Goal: Information Seeking & Learning: Learn about a topic

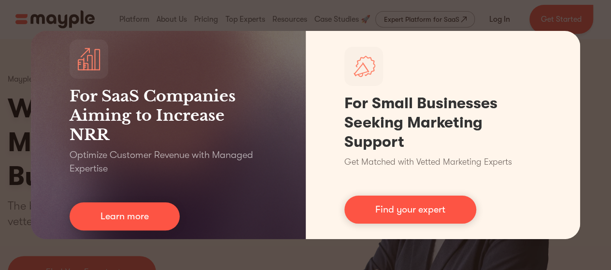
click at [592, 37] on div "For SaaS Companies Aiming to Increase NRR Optimize Customer Revenue with Manage…" at bounding box center [305, 135] width 611 height 270
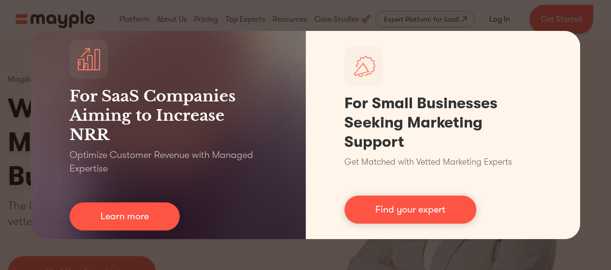
click at [189, 18] on div "For SaaS Companies Aiming to Increase NRR Optimize Customer Revenue with Manage…" at bounding box center [305, 135] width 611 height 270
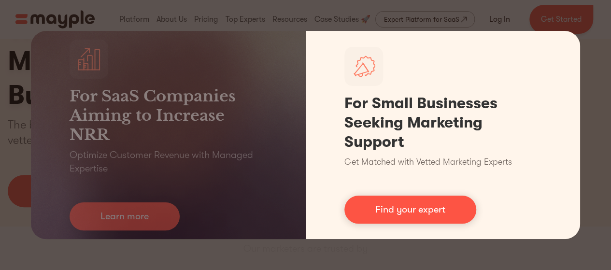
scroll to position [97, 0]
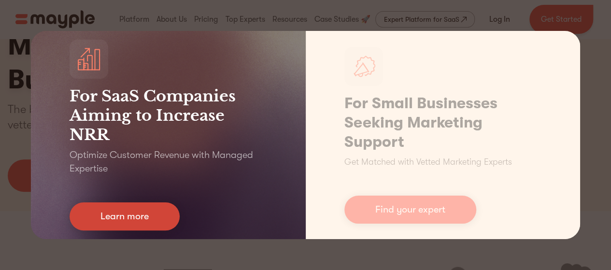
click at [144, 217] on link "Learn more" at bounding box center [125, 217] width 110 height 28
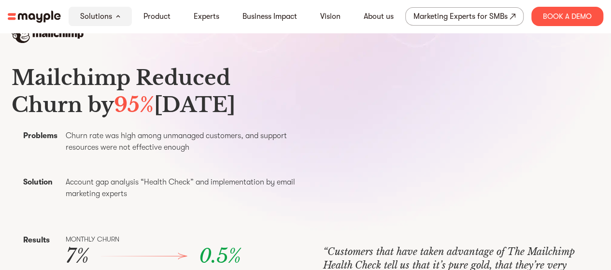
scroll to position [338, 0]
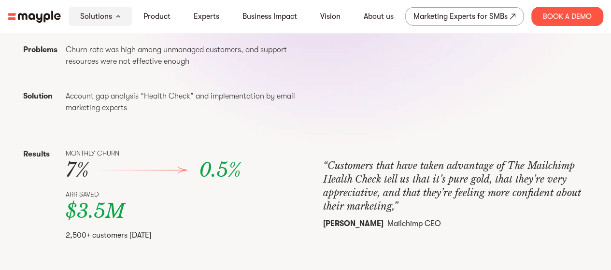
click at [232, 174] on div "Results Monthly churn 7% 0.5% ARR Saved $3.5M 2,500+ customers [DATE]" at bounding box center [156, 194] width 288 height 115
